Goal: Information Seeking & Learning: Learn about a topic

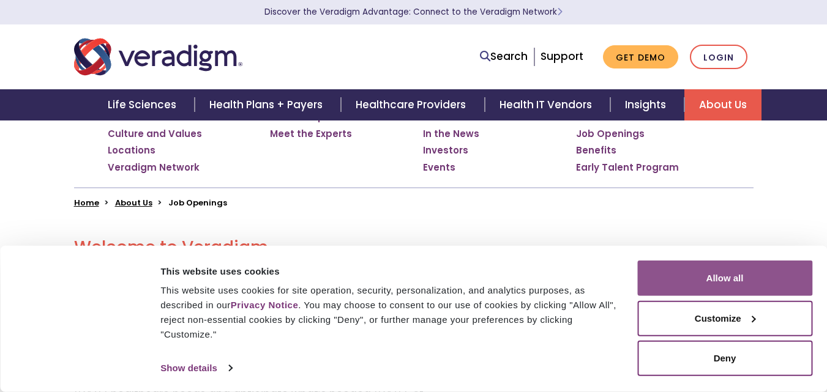
click at [734, 285] on button "Allow all" at bounding box center [724, 278] width 175 height 35
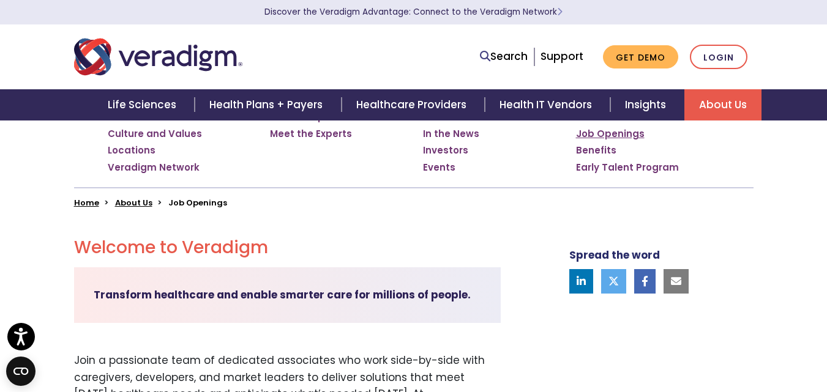
click at [586, 133] on link "Job Openings" at bounding box center [610, 134] width 69 height 12
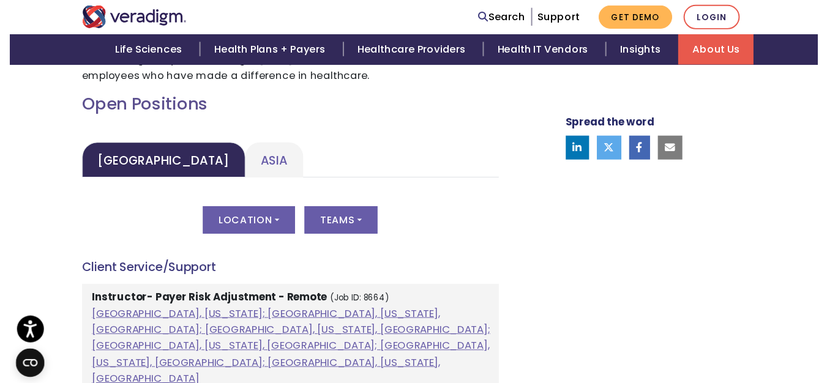
scroll to position [551, 0]
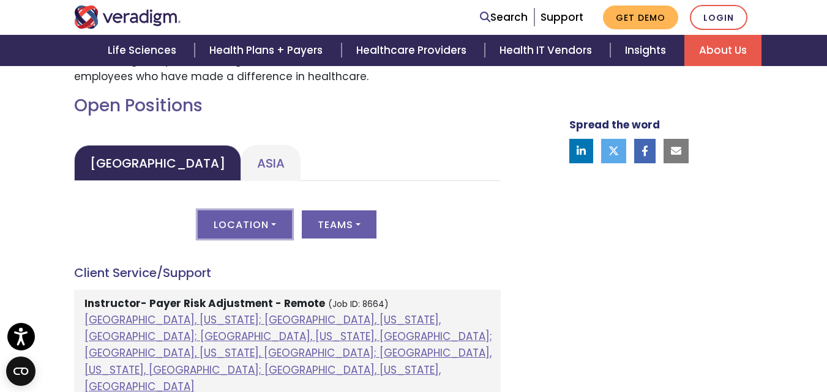
click at [241, 215] on button "Location" at bounding box center [245, 225] width 94 height 28
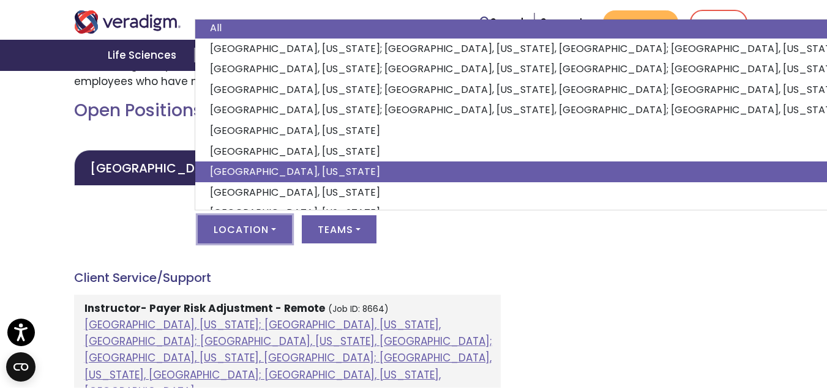
scroll to position [0, 0]
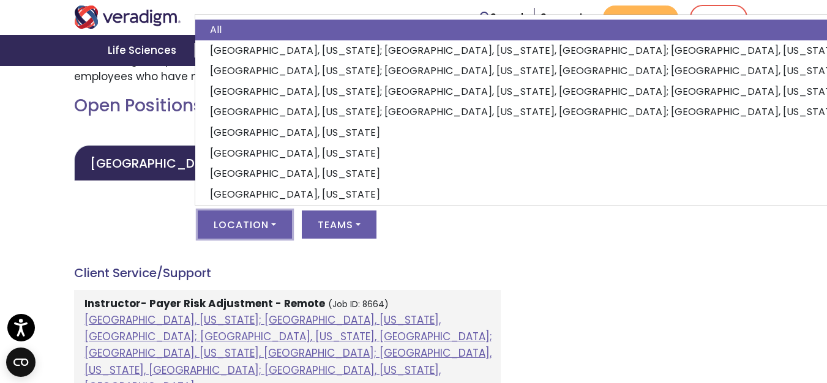
click at [153, 234] on div "Location All Atlanta, Georgia; Chicago, Illinois, United States; Houston, Texas…" at bounding box center [287, 232] width 427 height 43
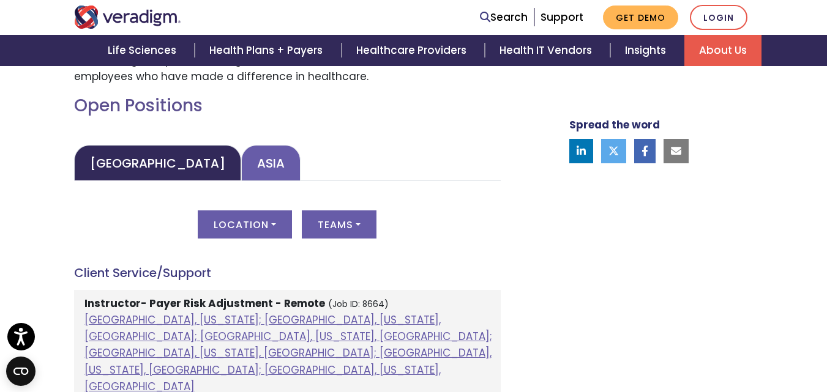
click at [241, 171] on link "Asia" at bounding box center [270, 163] width 59 height 36
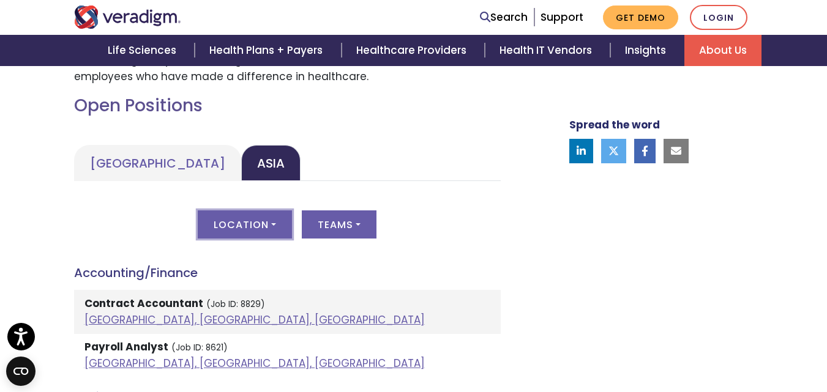
click at [266, 220] on button "Location" at bounding box center [245, 225] width 94 height 28
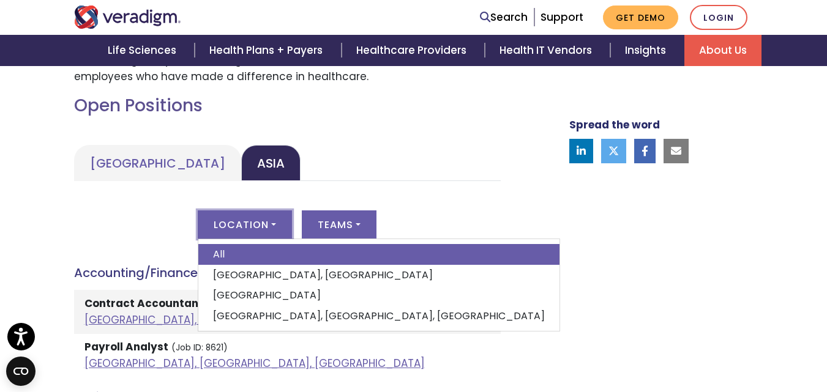
click at [220, 311] on link "[GEOGRAPHIC_DATA], [GEOGRAPHIC_DATA], [GEOGRAPHIC_DATA]" at bounding box center [378, 316] width 361 height 21
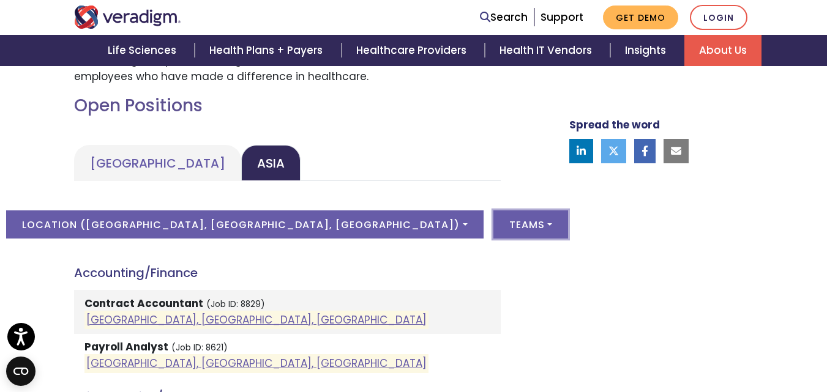
click at [493, 227] on button "Teams" at bounding box center [530, 225] width 75 height 28
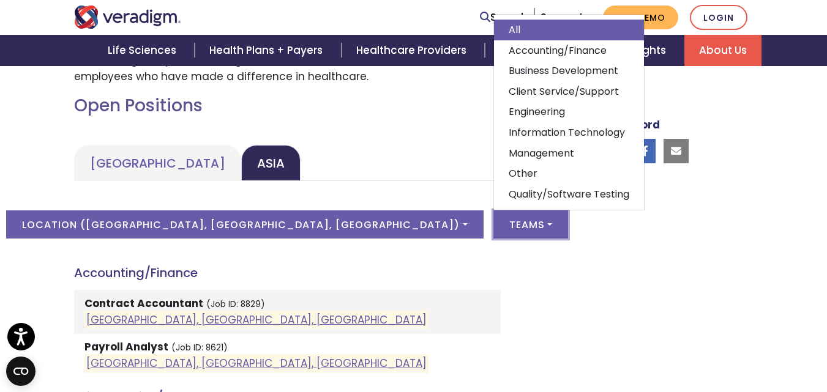
click at [462, 272] on h4 "Accounting/Finance" at bounding box center [287, 273] width 427 height 15
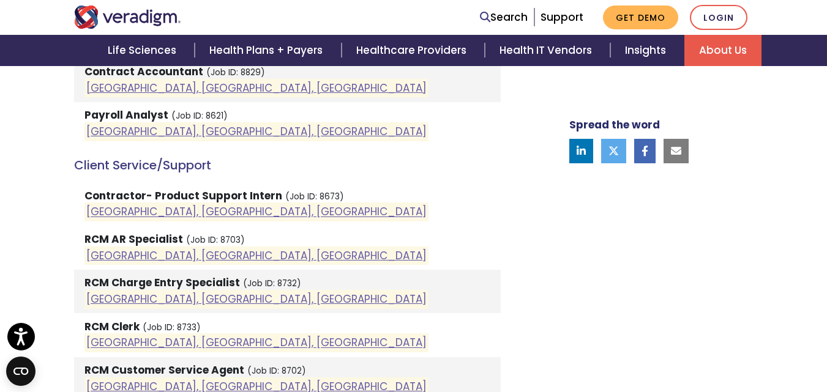
scroll to position [857, 0]
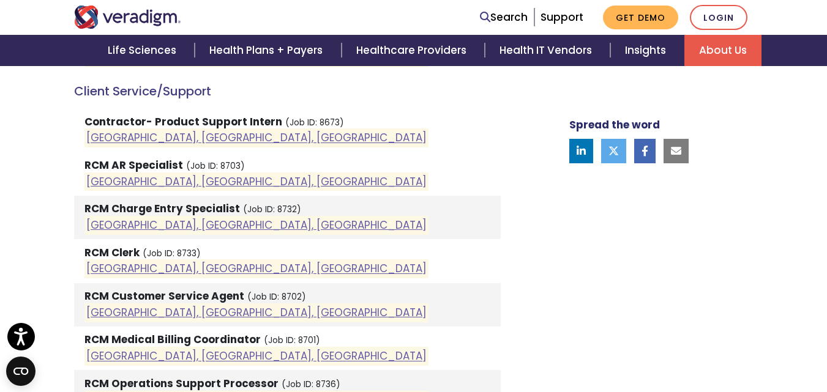
click at [170, 167] on strong "RCM AR Specialist" at bounding box center [133, 165] width 99 height 15
click at [124, 178] on link "[GEOGRAPHIC_DATA], [GEOGRAPHIC_DATA], [GEOGRAPHIC_DATA]" at bounding box center [256, 181] width 340 height 15
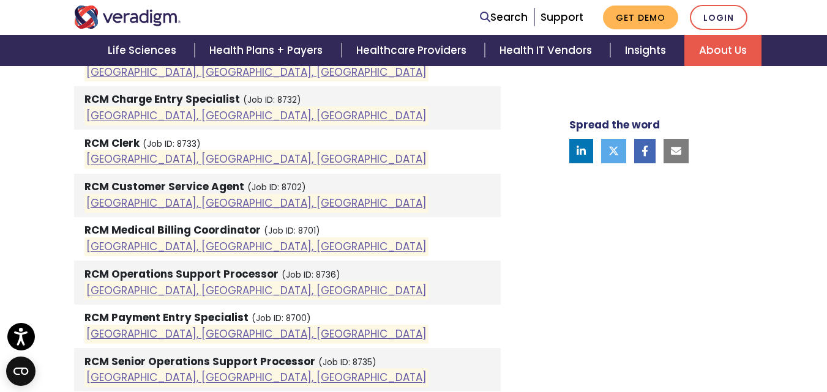
scroll to position [979, 0]
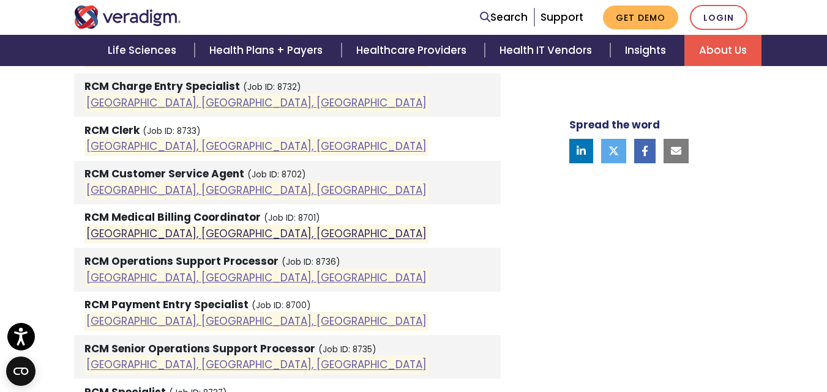
click at [162, 233] on link "[GEOGRAPHIC_DATA], [GEOGRAPHIC_DATA], [GEOGRAPHIC_DATA]" at bounding box center [256, 234] width 340 height 15
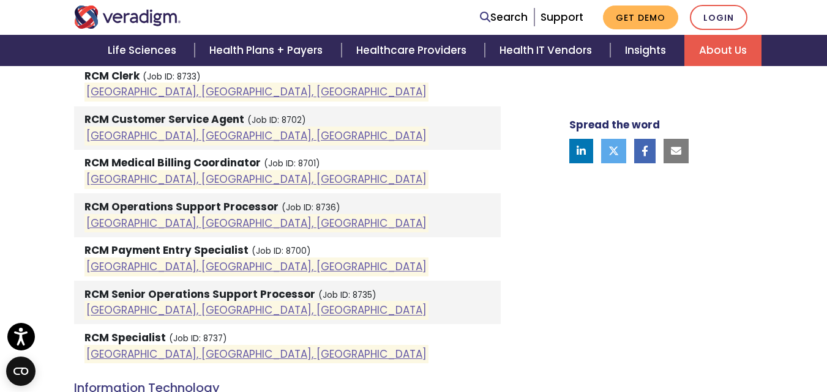
scroll to position [1163, 0]
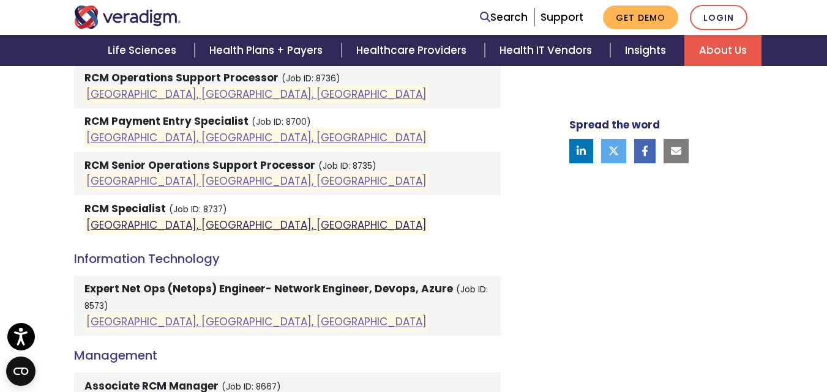
click at [158, 225] on link "[GEOGRAPHIC_DATA], [GEOGRAPHIC_DATA], [GEOGRAPHIC_DATA]" at bounding box center [256, 225] width 340 height 15
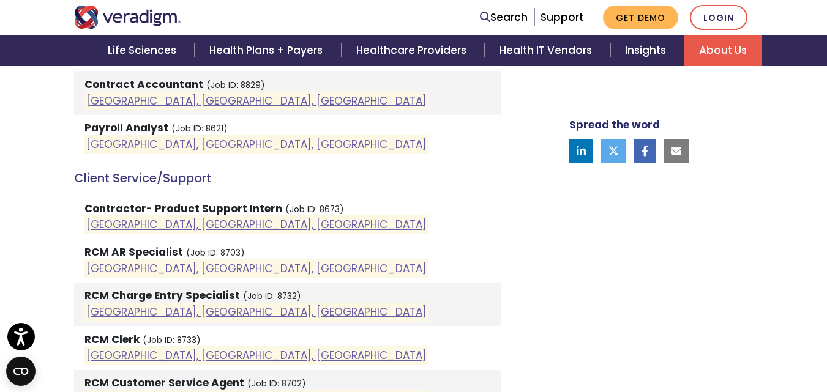
scroll to position [612, 0]
